Goal: Download file/media

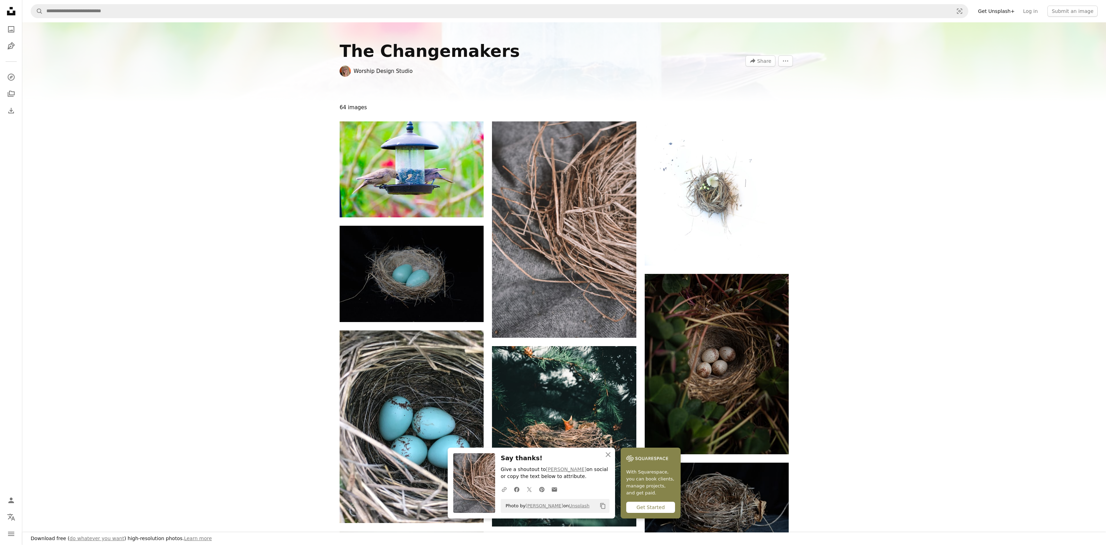
scroll to position [460, 0]
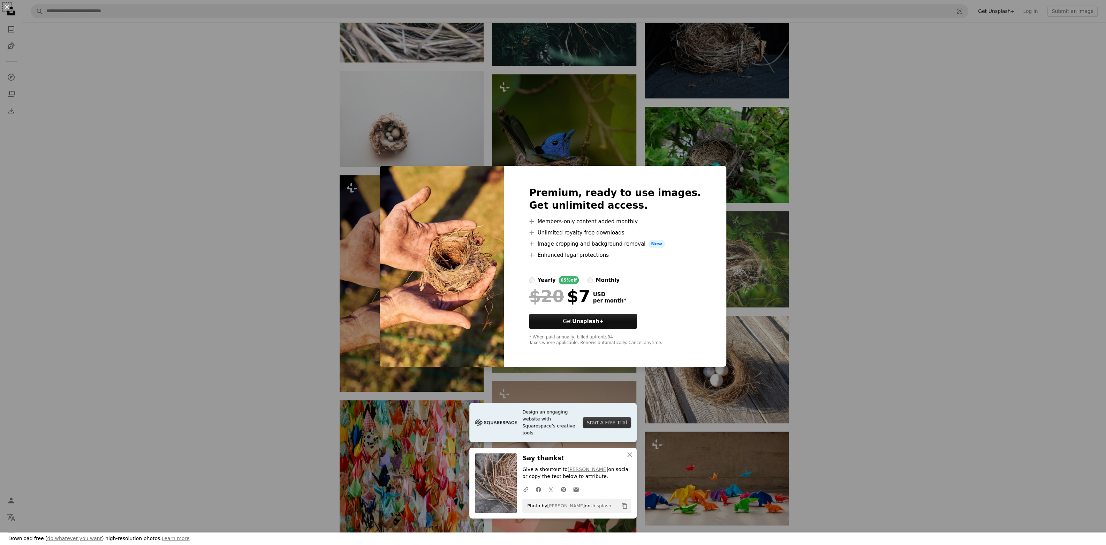
click at [848, 159] on div "An X shape Design an engaging website with Squarespace’s creative tools. Start …" at bounding box center [553, 272] width 1106 height 545
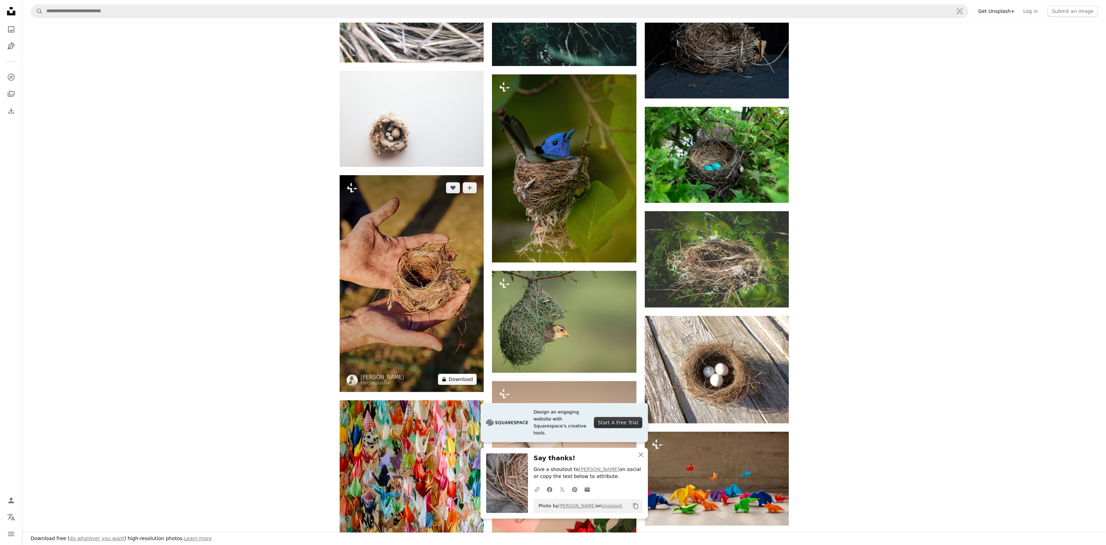
click at [460, 379] on button "A lock Download" at bounding box center [457, 378] width 39 height 11
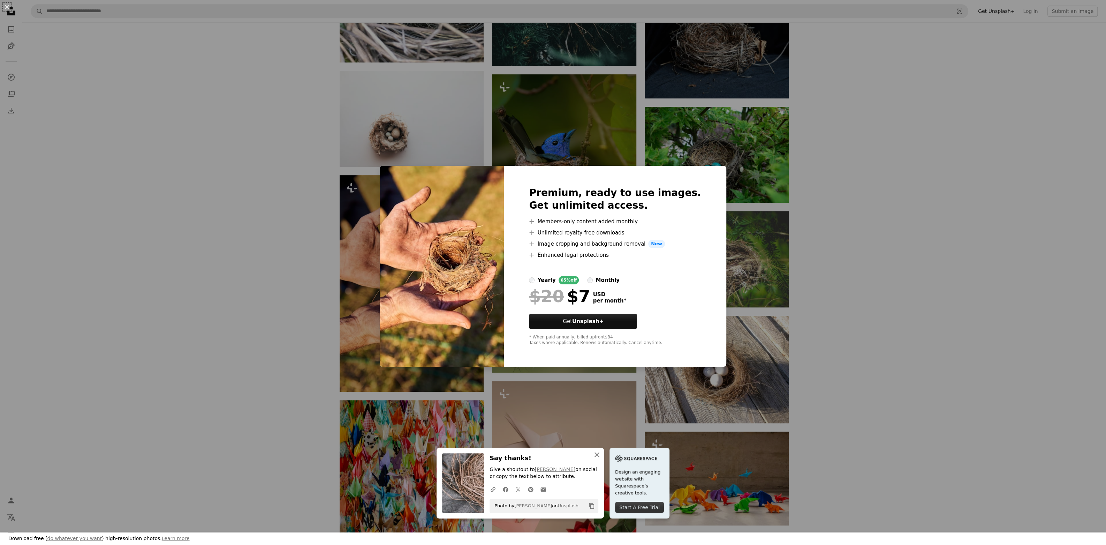
click at [597, 453] on icon "An X shape" at bounding box center [597, 454] width 8 height 8
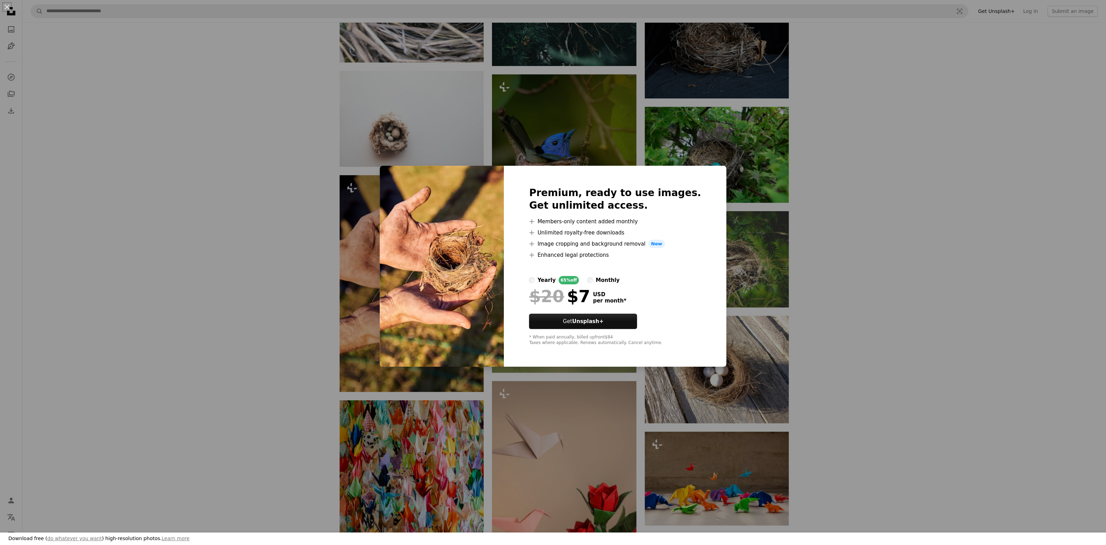
click at [289, 173] on div "An X shape Download free ( do whatever you want ) high-resolution photos. Learn…" at bounding box center [553, 272] width 1106 height 545
